Goal: Use online tool/utility: Utilize a website feature to perform a specific function

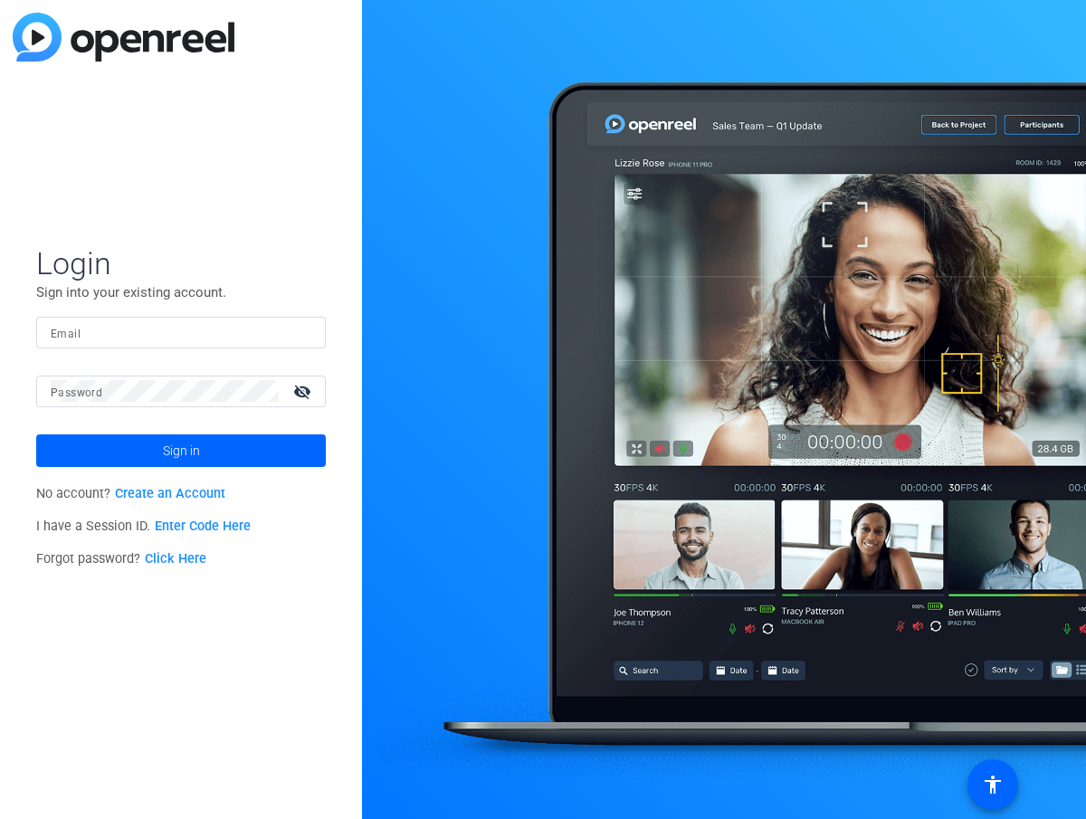
click at [288, 321] on input "Email" at bounding box center [181, 332] width 261 height 22
type input "[EMAIL_ADDRESS][DOMAIN_NAME]"
click at [36, 435] on button "Sign in" at bounding box center [181, 451] width 290 height 33
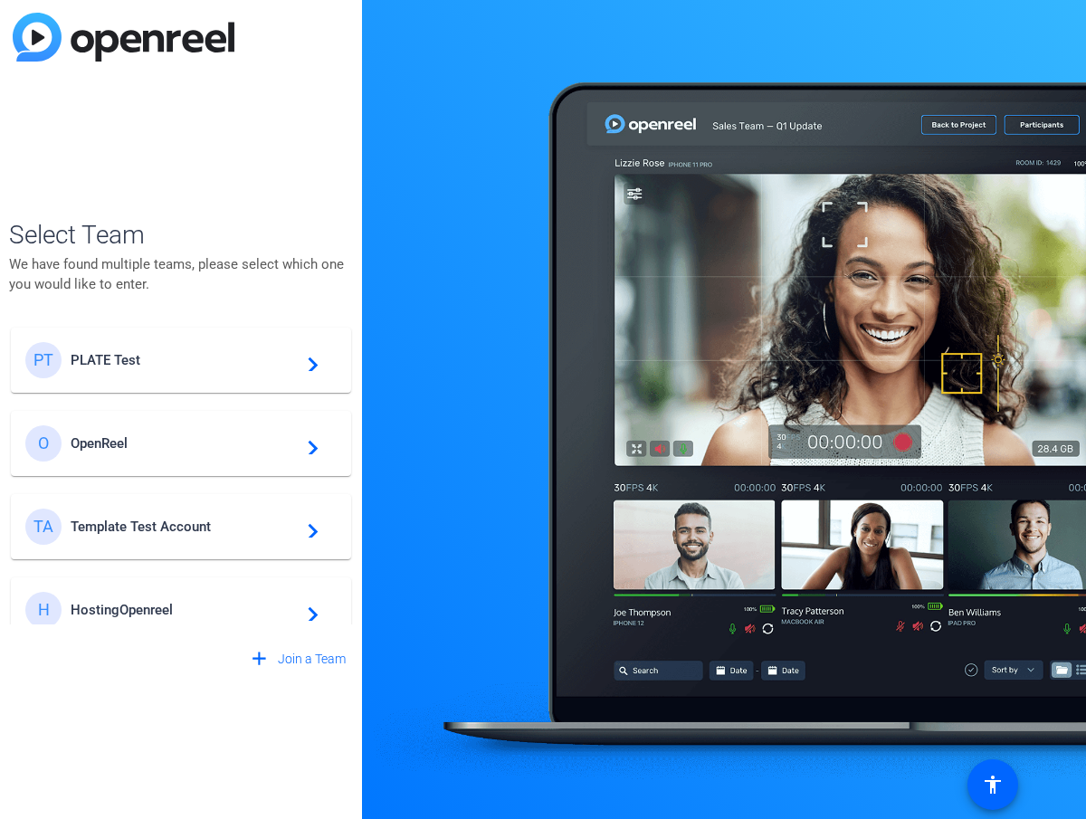
click at [274, 362] on span "PLATE Test" at bounding box center [184, 360] width 226 height 16
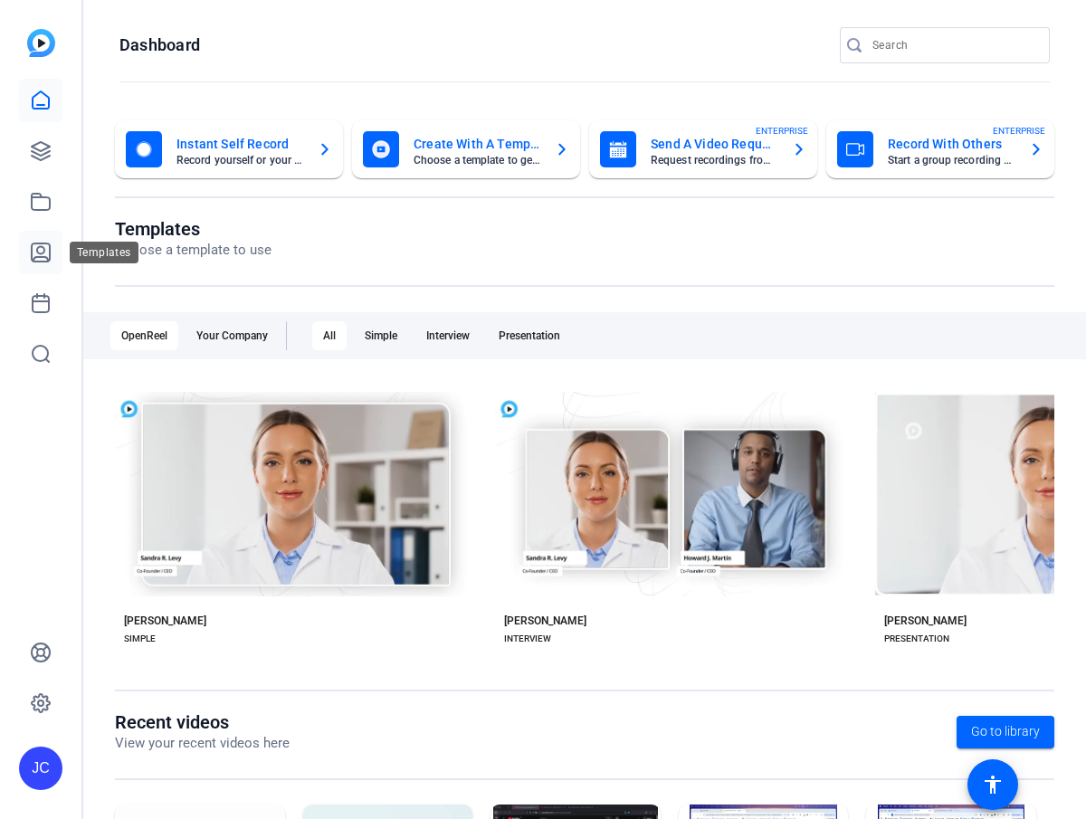
click at [37, 239] on link at bounding box center [40, 252] width 43 height 43
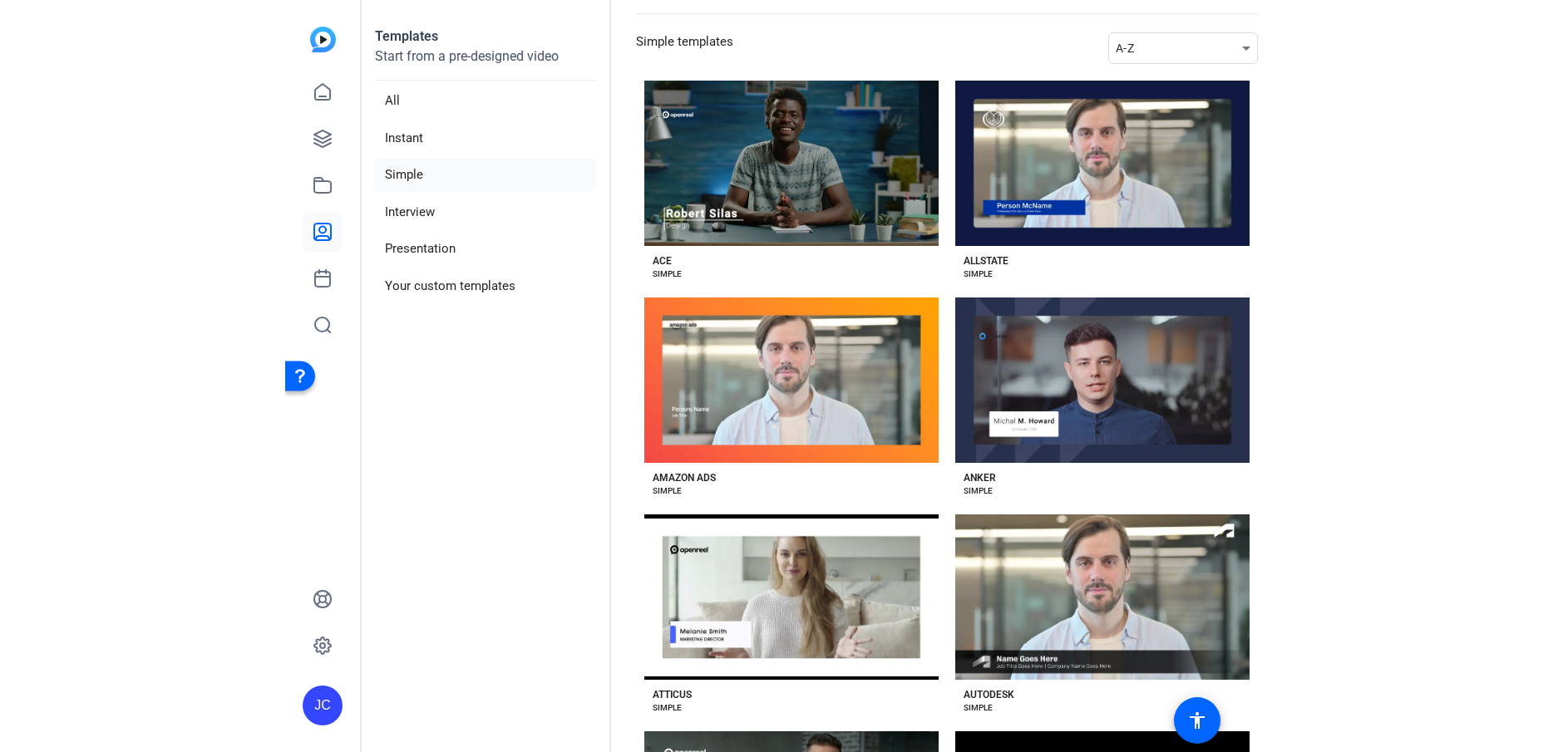
scroll to position [81, 0]
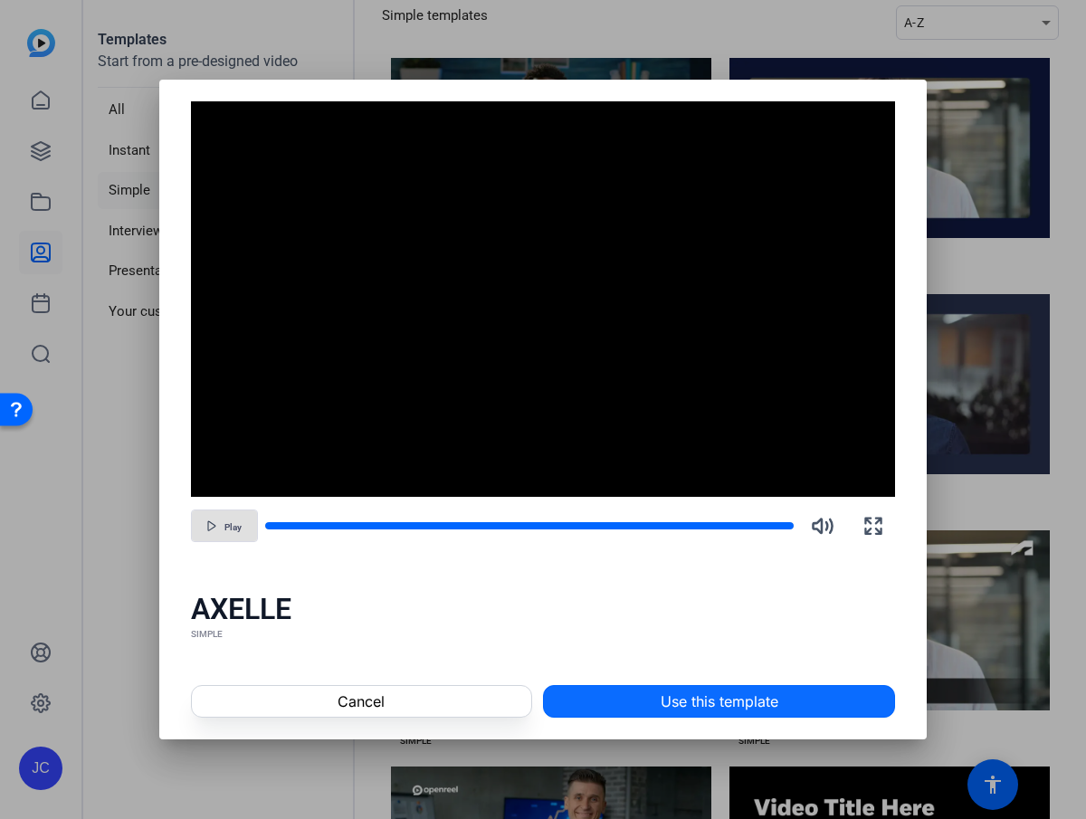
click at [684, 707] on span "Use this template" at bounding box center [720, 702] width 118 height 22
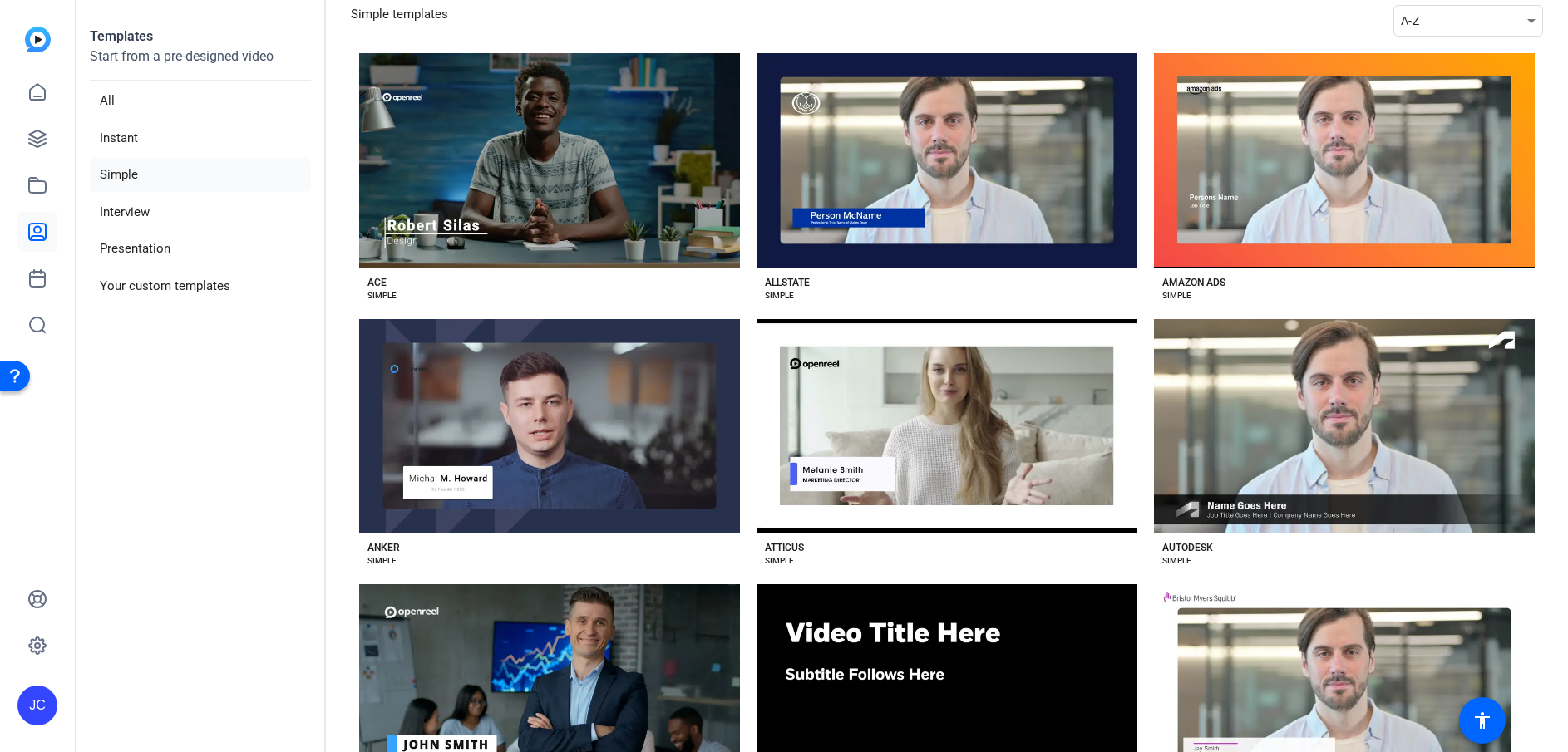
scroll to position [188, 0]
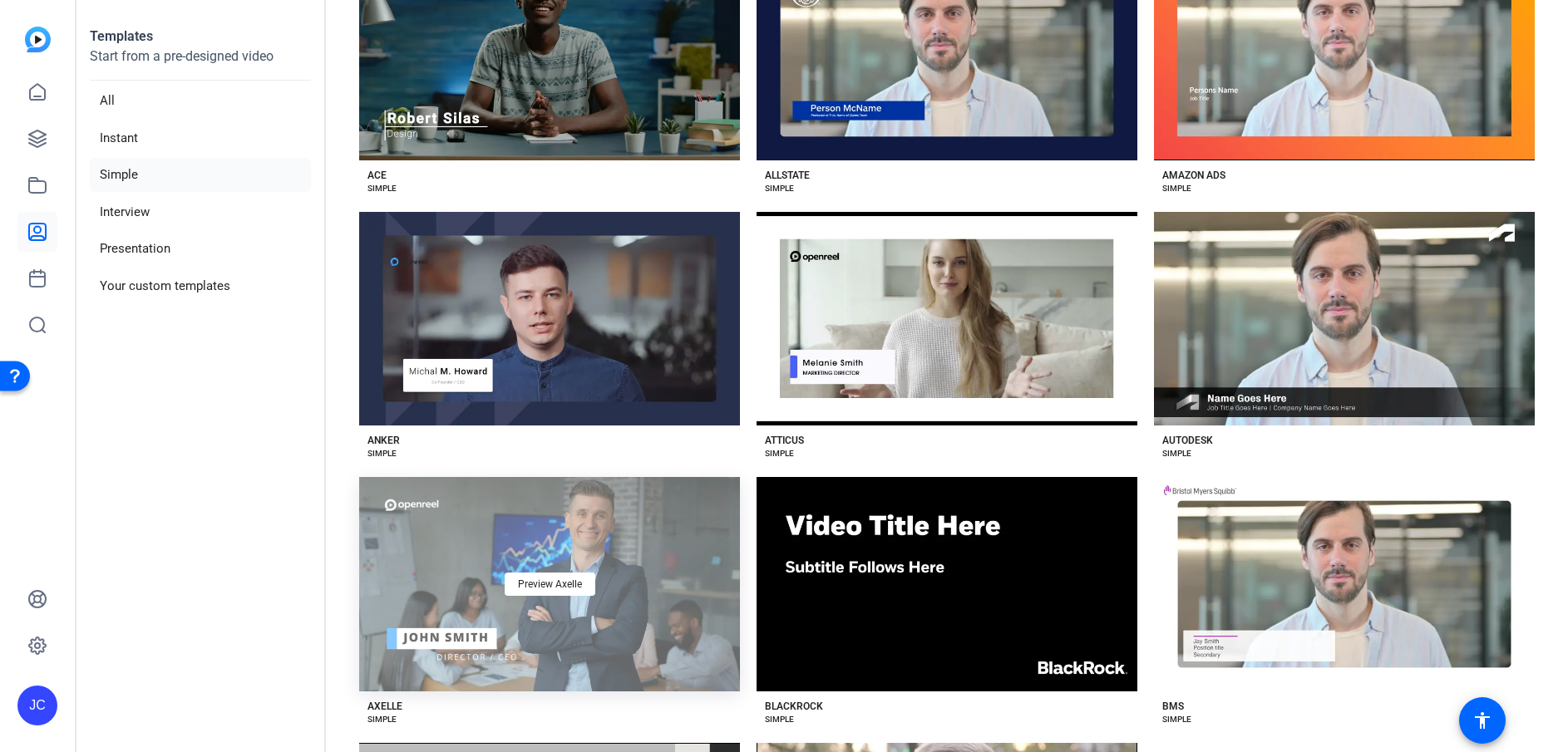
click at [666, 535] on div "Preview Axelle" at bounding box center [549, 585] width 381 height 215
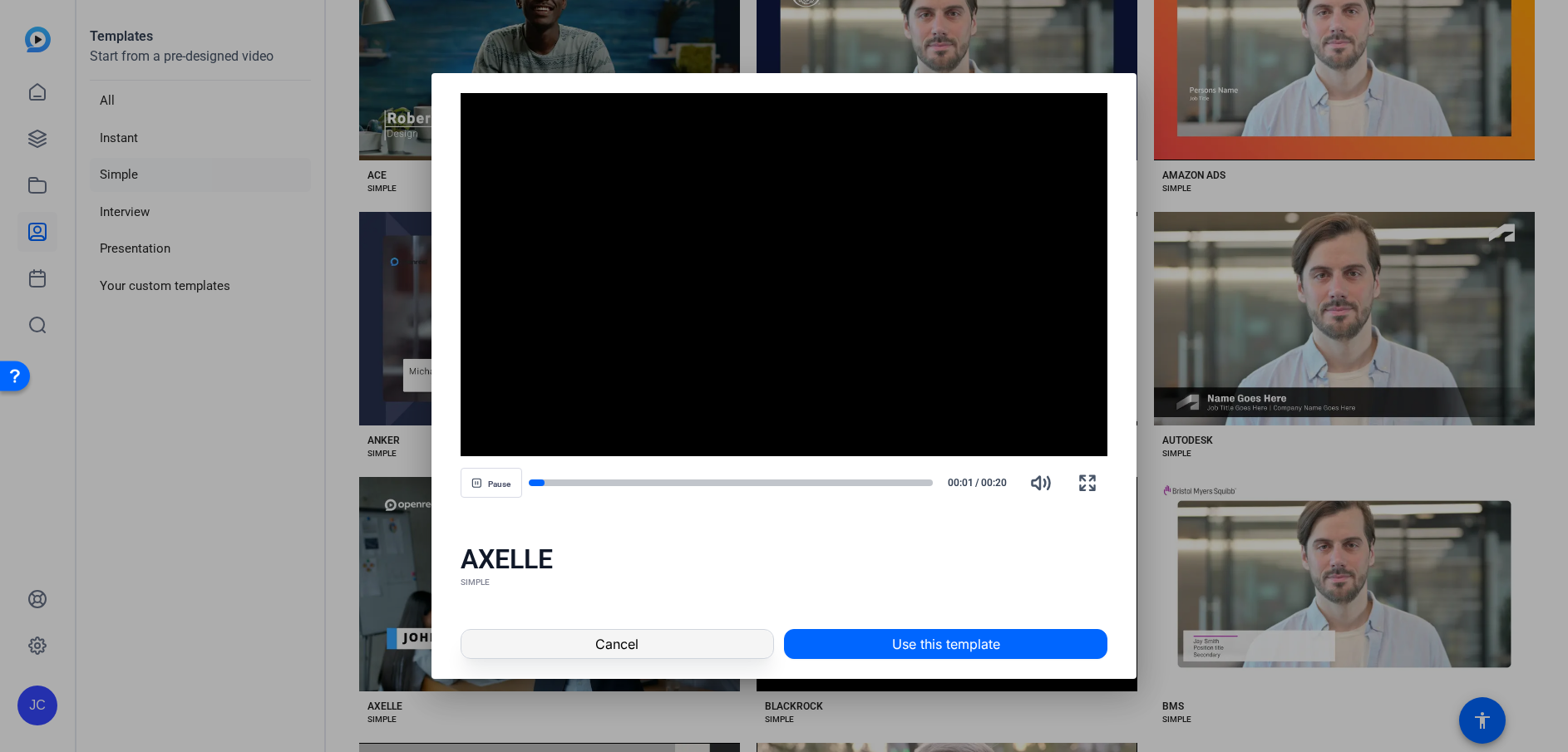
click at [605, 643] on span "Cancel" at bounding box center [616, 645] width 43 height 20
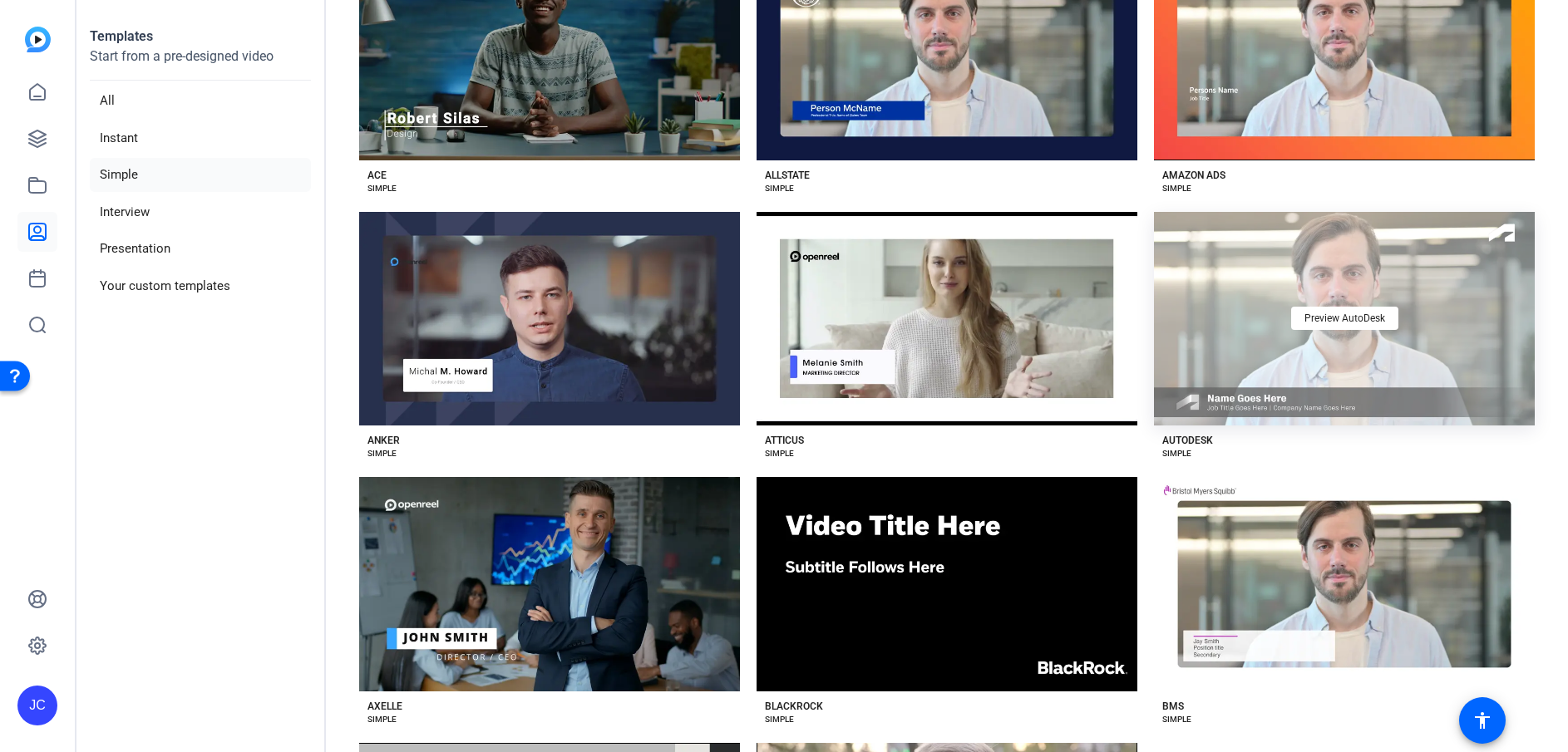
click at [997, 278] on div "Preview AutoDesk" at bounding box center [1344, 320] width 381 height 215
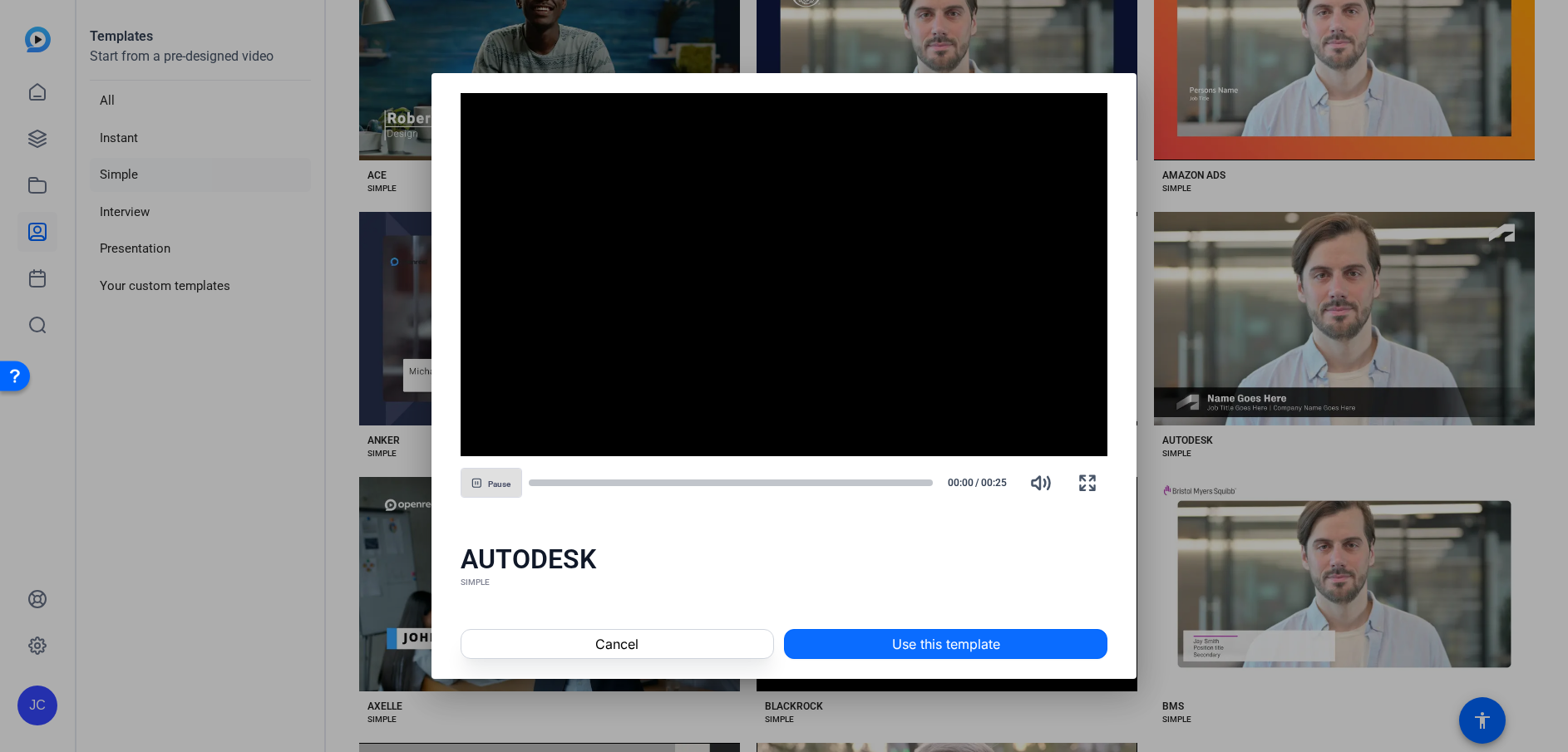
click at [902, 640] on span "Use this template" at bounding box center [946, 645] width 108 height 20
